Goal: Task Accomplishment & Management: Manage account settings

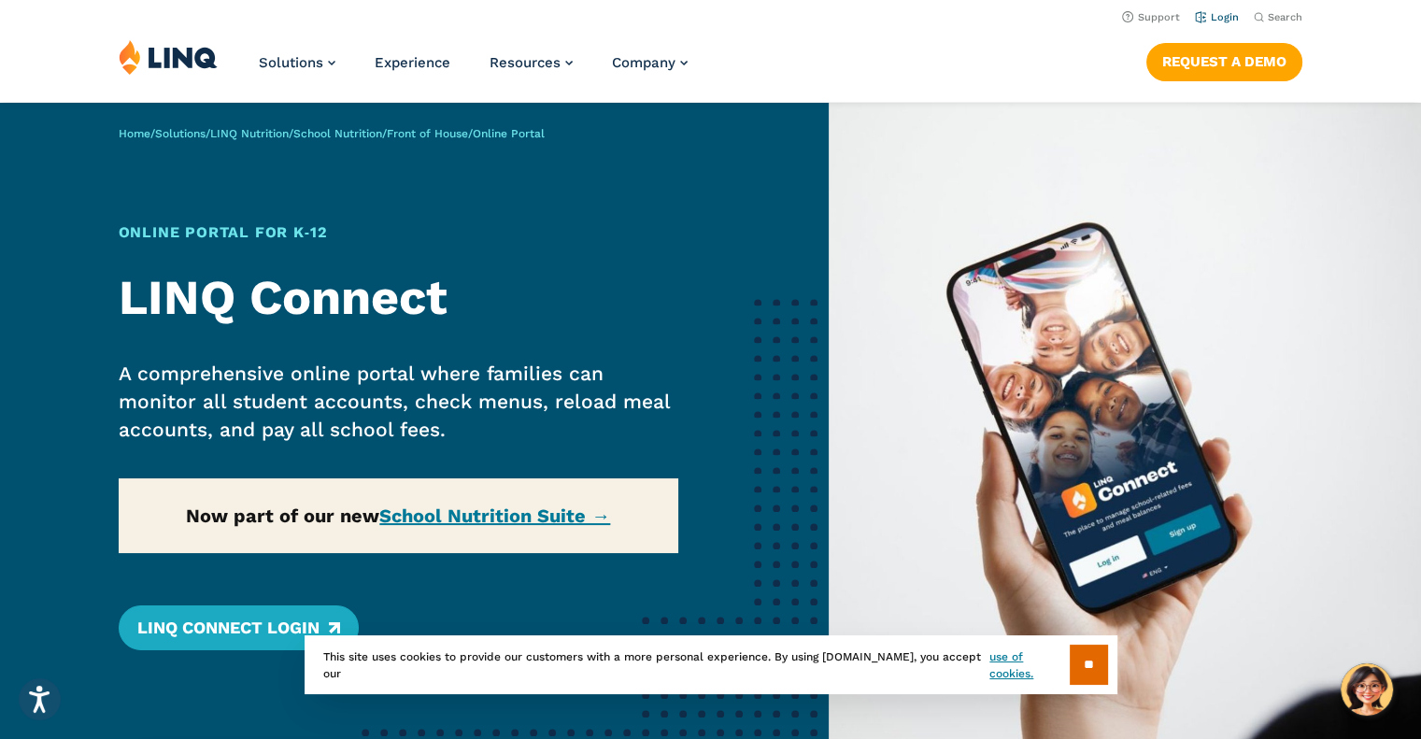
click at [1225, 12] on link "Login" at bounding box center [1217, 17] width 44 height 12
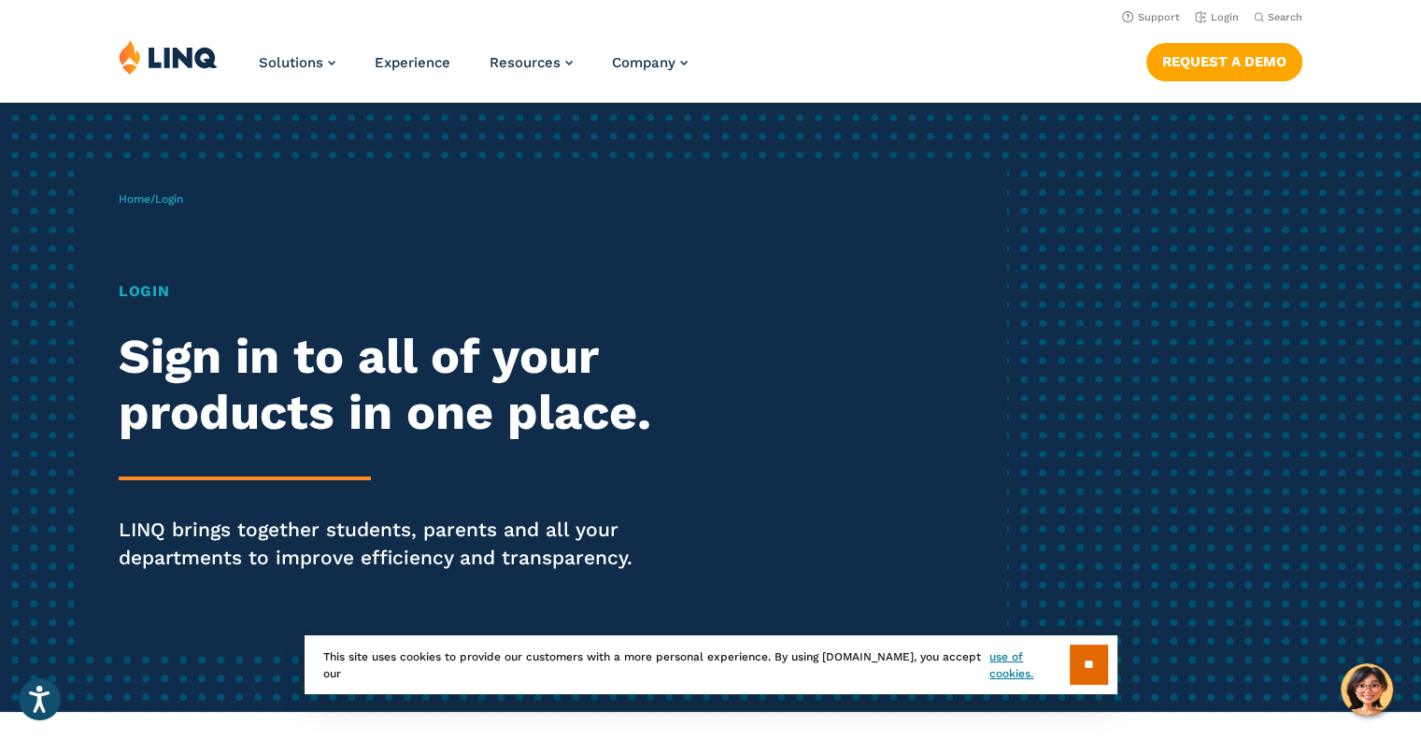
click at [1220, 26] on header "Support Login Search Search for: Solutions Nutrition Overview NEW School Nutrit…" at bounding box center [710, 51] width 1421 height 102
click at [1222, 20] on link "Login" at bounding box center [1217, 17] width 44 height 12
